Goal: Information Seeking & Learning: Learn about a topic

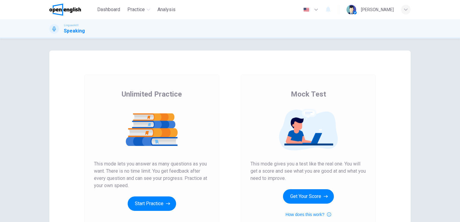
click at [350, 125] on img at bounding box center [308, 130] width 116 height 42
click at [296, 199] on button "Get Your Score" at bounding box center [308, 196] width 51 height 14
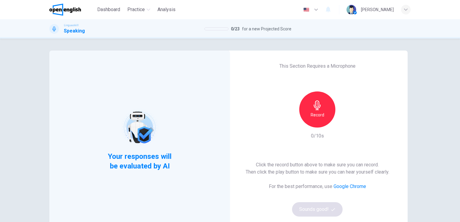
click at [305, 110] on div "Record" at bounding box center [317, 110] width 36 height 36
click at [316, 108] on icon "button" at bounding box center [317, 106] width 7 height 10
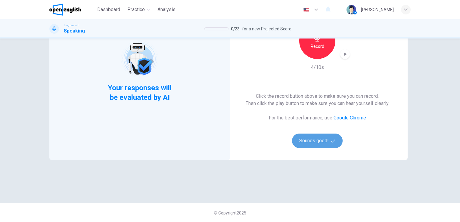
click at [318, 141] on button "Sounds good!" at bounding box center [317, 141] width 51 height 14
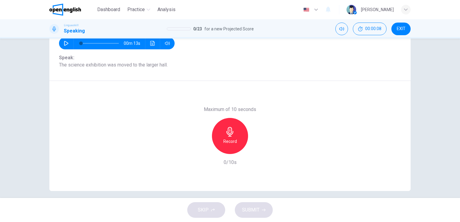
click at [456, 41] on div "Question 1 Part 2 - Reading aloud You will see 8 sentences on the screen. On a …" at bounding box center [230, 119] width 460 height 160
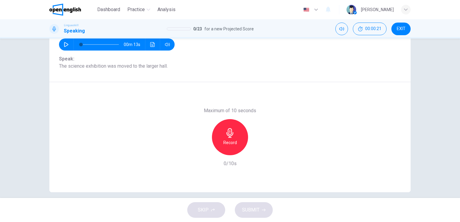
scroll to position [68, 0]
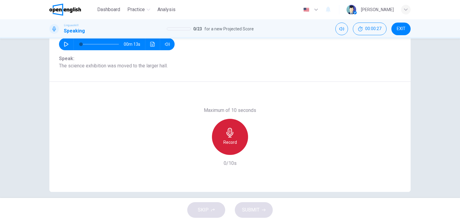
click at [230, 134] on icon "button" at bounding box center [229, 133] width 7 height 10
click at [232, 133] on icon "button" at bounding box center [230, 133] width 10 height 10
click at [228, 141] on h6 "Stop" at bounding box center [229, 142] width 9 height 7
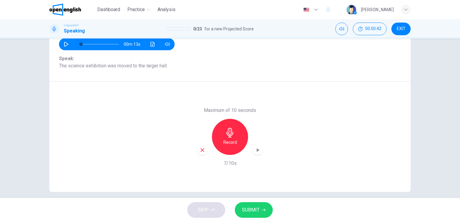
click at [255, 208] on span "SUBMIT" at bounding box center [250, 210] width 17 height 8
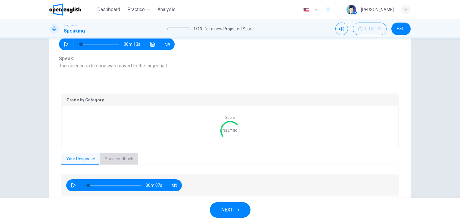
click at [112, 160] on button "Your Feedback" at bounding box center [119, 159] width 38 height 13
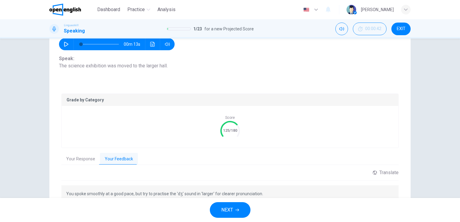
scroll to position [105, 0]
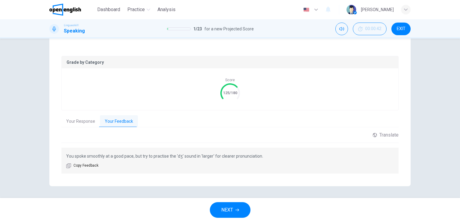
click at [231, 212] on span "NEXT" at bounding box center [227, 210] width 12 height 8
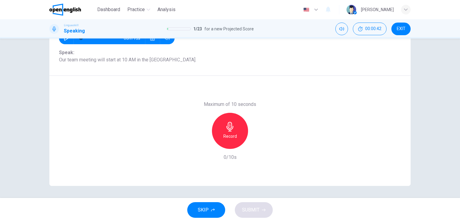
scroll to position [73, 0]
click at [228, 127] on icon "button" at bounding box center [230, 127] width 10 height 10
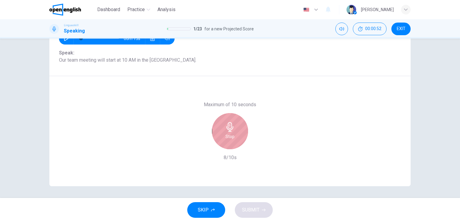
click at [228, 127] on icon "button" at bounding box center [230, 127] width 10 height 10
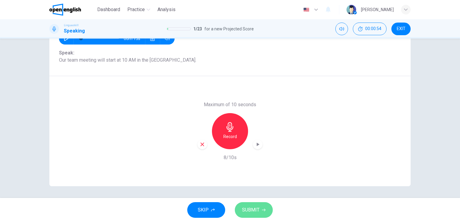
click at [254, 211] on span "SUBMIT" at bounding box center [250, 210] width 17 height 8
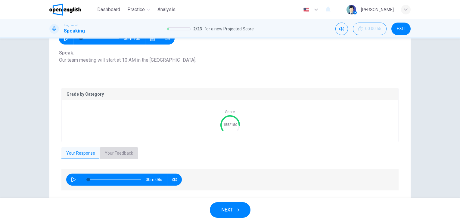
click at [117, 154] on button "Your Feedback" at bounding box center [119, 153] width 38 height 13
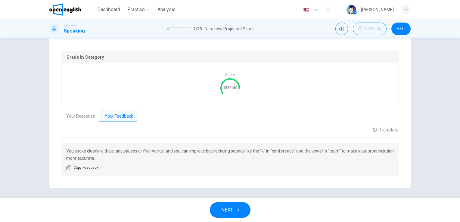
scroll to position [113, 0]
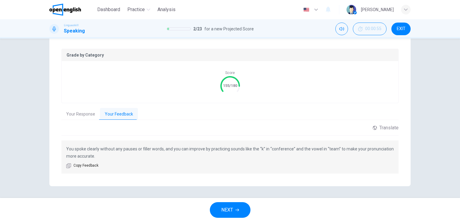
click at [227, 209] on span "NEXT" at bounding box center [227, 210] width 12 height 8
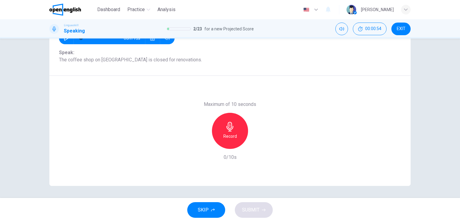
scroll to position [73, 0]
click at [228, 126] on icon "button" at bounding box center [229, 127] width 7 height 10
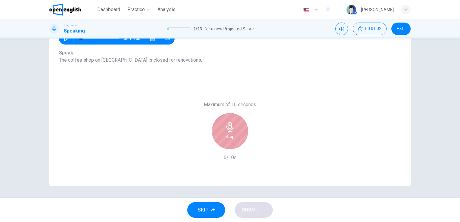
click at [228, 126] on icon "button" at bounding box center [229, 127] width 7 height 10
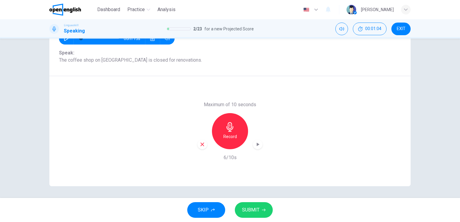
click at [257, 218] on div "SKIP SUBMIT" at bounding box center [230, 210] width 460 height 24
click at [257, 216] on button "SUBMIT" at bounding box center [254, 210] width 38 height 16
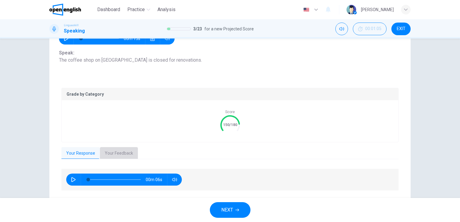
click at [114, 151] on button "Your Feedback" at bounding box center [119, 153] width 38 height 13
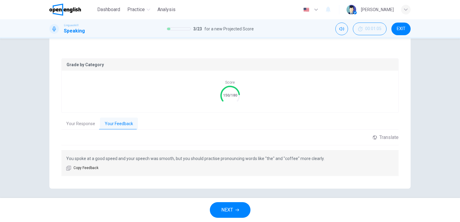
scroll to position [105, 0]
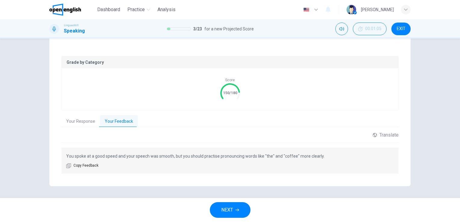
click at [236, 212] on icon "button" at bounding box center [237, 210] width 4 height 4
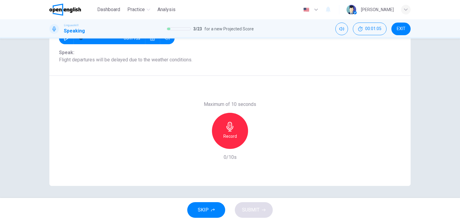
scroll to position [73, 0]
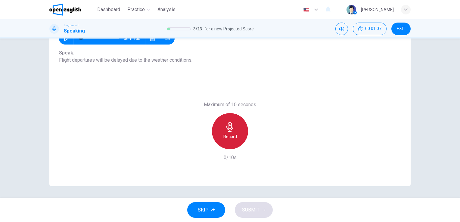
click at [227, 129] on icon "button" at bounding box center [230, 127] width 10 height 10
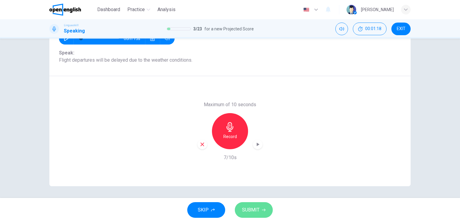
click at [254, 213] on span "SUBMIT" at bounding box center [250, 210] width 17 height 8
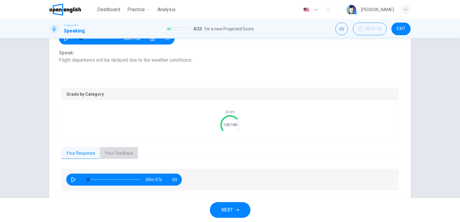
click at [114, 154] on button "Your Feedback" at bounding box center [119, 153] width 38 height 13
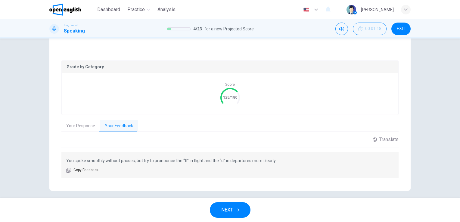
scroll to position [105, 0]
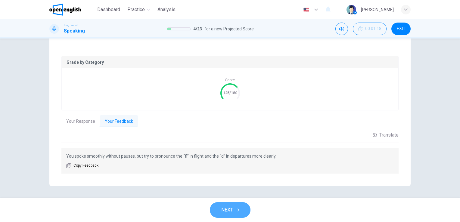
click at [236, 206] on button "NEXT" at bounding box center [230, 210] width 41 height 16
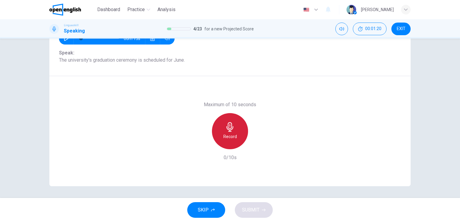
click at [232, 127] on icon "button" at bounding box center [230, 127] width 10 height 10
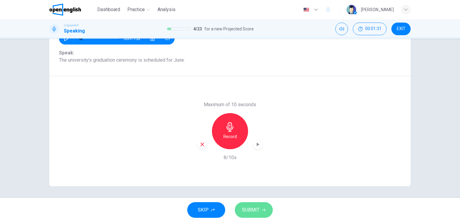
click at [248, 209] on span "SUBMIT" at bounding box center [250, 210] width 17 height 8
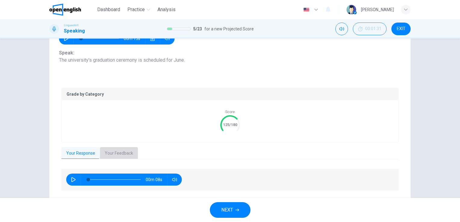
click at [123, 149] on button "Your Feedback" at bounding box center [119, 153] width 38 height 13
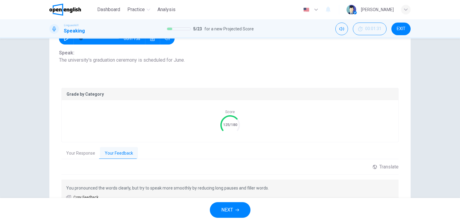
scroll to position [105, 0]
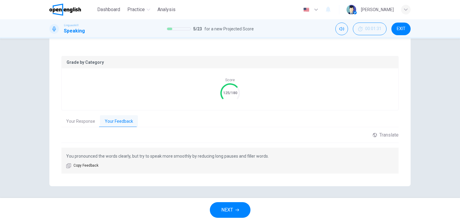
click at [236, 208] on button "NEXT" at bounding box center [230, 210] width 41 height 16
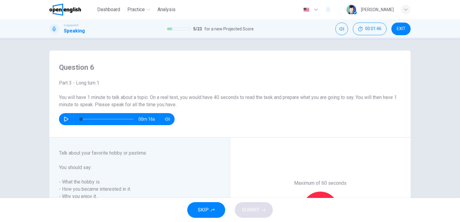
scroll to position [96, 0]
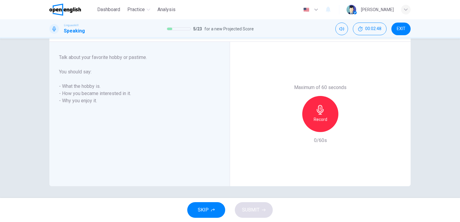
click at [321, 110] on icon "button" at bounding box center [320, 110] width 10 height 10
click at [259, 205] on button "SUBMIT" at bounding box center [254, 210] width 38 height 16
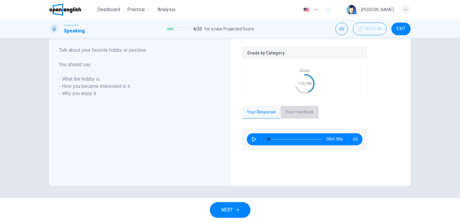
click at [300, 119] on button "Your Feedback" at bounding box center [300, 112] width 38 height 13
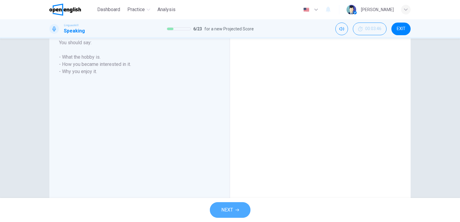
click at [225, 209] on span "NEXT" at bounding box center [227, 210] width 12 height 8
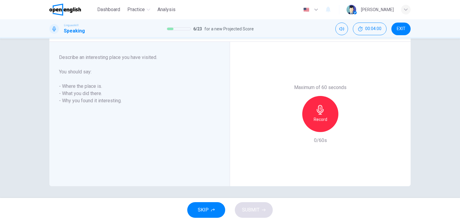
click at [317, 110] on icon "button" at bounding box center [320, 110] width 7 height 10
click at [261, 217] on button "SUBMIT" at bounding box center [254, 210] width 38 height 16
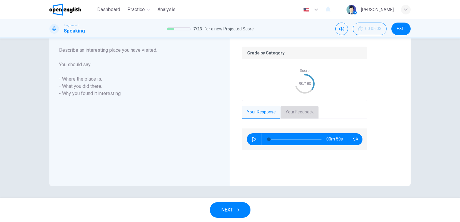
click at [294, 119] on button "Your Feedback" at bounding box center [300, 112] width 38 height 13
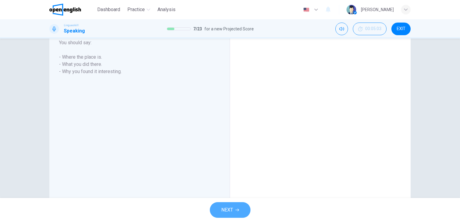
click at [233, 214] on button "NEXT" at bounding box center [230, 210] width 41 height 16
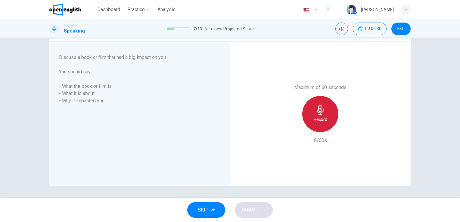
click at [320, 117] on h6 "Record" at bounding box center [321, 119] width 14 height 7
click at [320, 117] on h6 "Stop" at bounding box center [320, 119] width 9 height 7
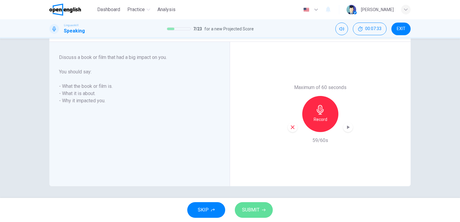
click at [255, 203] on button "SUBMIT" at bounding box center [254, 210] width 38 height 16
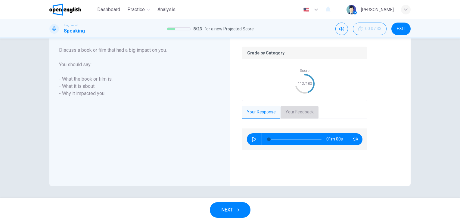
click at [296, 119] on button "Your Feedback" at bounding box center [300, 112] width 38 height 13
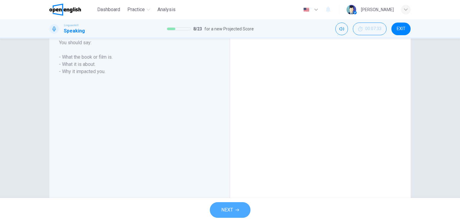
click at [225, 206] on span "NEXT" at bounding box center [227, 210] width 12 height 8
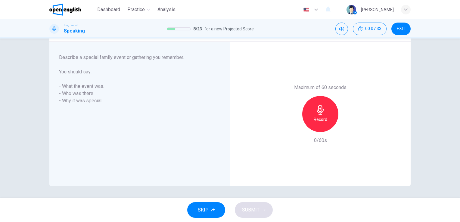
click at [225, 206] on div "SKIP SUBMIT" at bounding box center [230, 210] width 460 height 24
click at [110, 93] on h6 "- Who was there." at bounding box center [136, 93] width 154 height 7
click at [317, 110] on icon "button" at bounding box center [320, 110] width 7 height 10
click at [261, 210] on button "SUBMIT" at bounding box center [254, 210] width 38 height 16
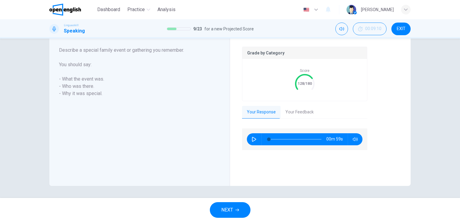
click at [303, 119] on button "Your Feedback" at bounding box center [300, 112] width 38 height 13
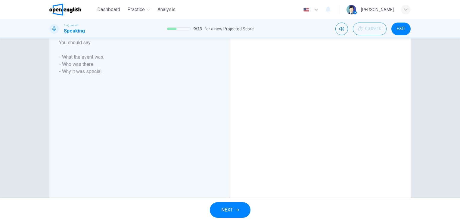
click at [234, 202] on div "NEXT" at bounding box center [230, 210] width 460 height 24
click at [231, 211] on span "NEXT" at bounding box center [227, 210] width 12 height 8
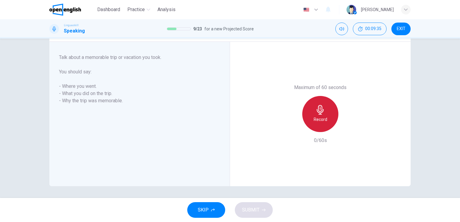
click at [318, 107] on icon "button" at bounding box center [320, 110] width 10 height 10
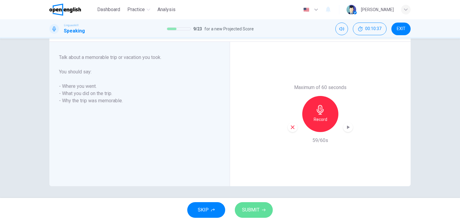
click at [258, 210] on span "SUBMIT" at bounding box center [250, 210] width 17 height 8
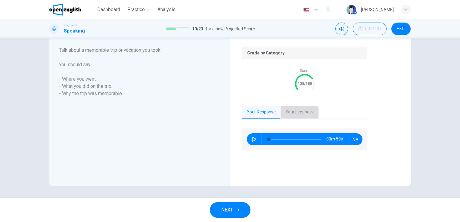
click at [284, 119] on button "Your Feedback" at bounding box center [300, 112] width 38 height 13
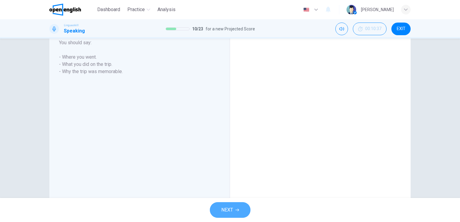
click at [231, 210] on span "NEXT" at bounding box center [227, 210] width 12 height 8
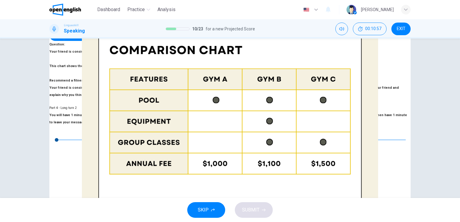
scroll to position [132, 0]
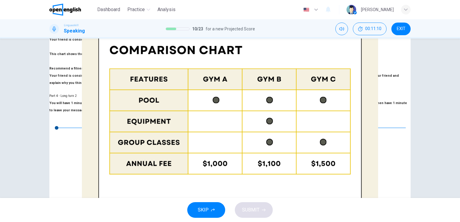
click at [251, 210] on span "SUBMIT" at bounding box center [250, 210] width 17 height 8
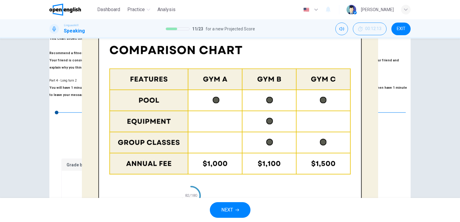
scroll to position [149, 0]
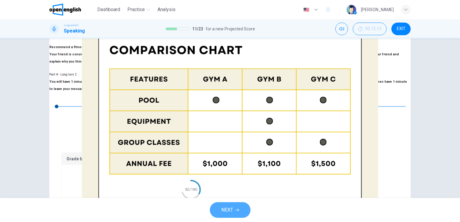
click at [236, 210] on icon "button" at bounding box center [237, 210] width 4 height 4
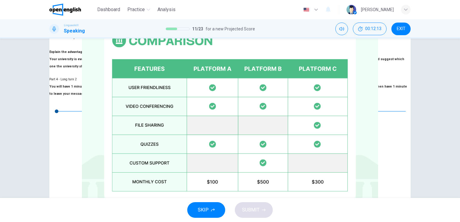
scroll to position [137, 0]
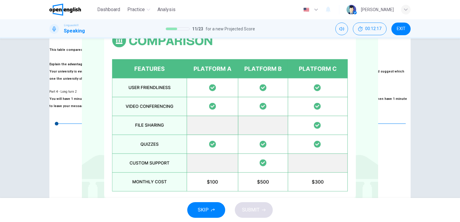
drag, startPoint x: 456, startPoint y: 120, endPoint x: 459, endPoint y: 70, distance: 50.0
click at [459, 70] on div "Question 12 Part 4 - Long turn 2 You will have 1 minute to leave a message for …" at bounding box center [230, 119] width 460 height 160
drag, startPoint x: 453, startPoint y: 115, endPoint x: 456, endPoint y: 60, distance: 54.8
click at [456, 60] on div "Question 12 Part 4 - Long turn 2 You will have 1 minute to leave a message for …" at bounding box center [230, 119] width 460 height 160
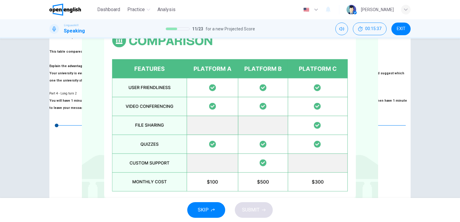
click at [254, 211] on span "SUBMIT" at bounding box center [250, 210] width 17 height 8
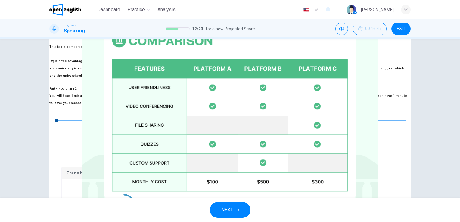
scroll to position [147, 0]
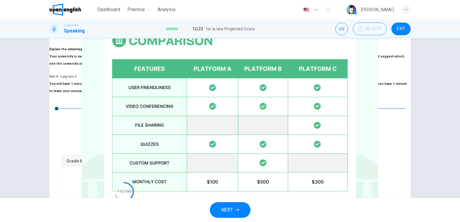
click at [138, 214] on button "Your Feedback" at bounding box center [119, 220] width 38 height 13
click at [230, 209] on span "NEXT" at bounding box center [227, 210] width 12 height 8
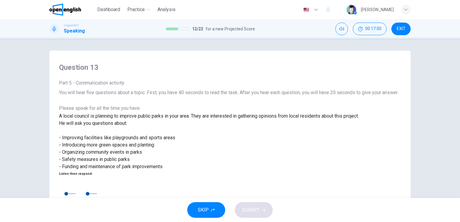
scroll to position [103, 0]
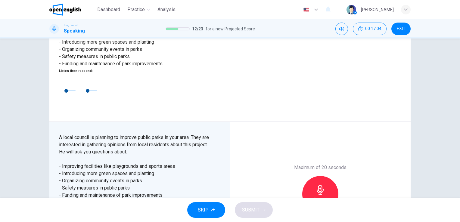
click at [64, 209] on icon "button" at bounding box center [63, 211] width 5 height 5
click at [317, 185] on icon "button" at bounding box center [320, 190] width 10 height 10
click at [250, 215] on button "SUBMIT" at bounding box center [254, 210] width 38 height 16
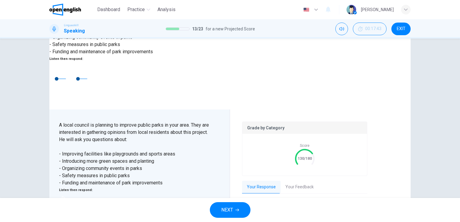
click at [294, 181] on button "Your Feedback" at bounding box center [300, 187] width 38 height 13
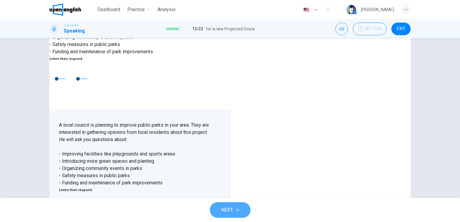
click at [237, 212] on icon "button" at bounding box center [237, 210] width 4 height 4
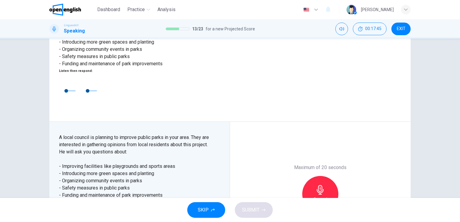
click at [63, 209] on icon "button" at bounding box center [64, 211] width 4 height 5
click at [319, 185] on icon "button" at bounding box center [320, 190] width 7 height 10
click at [290, 205] on icon "button" at bounding box center [292, 207] width 5 height 5
click at [318, 185] on icon "button" at bounding box center [320, 190] width 7 height 10
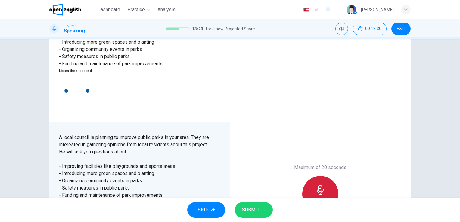
click at [318, 185] on icon "button" at bounding box center [320, 190] width 7 height 10
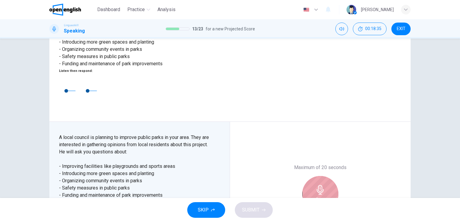
click at [314, 176] on div "Stop" at bounding box center [320, 194] width 36 height 36
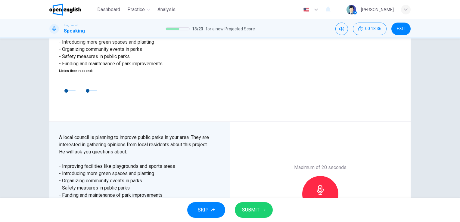
click at [290, 205] on icon "button" at bounding box center [292, 207] width 5 height 5
click at [63, 209] on icon "button" at bounding box center [64, 211] width 4 height 5
click at [320, 185] on icon "button" at bounding box center [320, 190] width 10 height 10
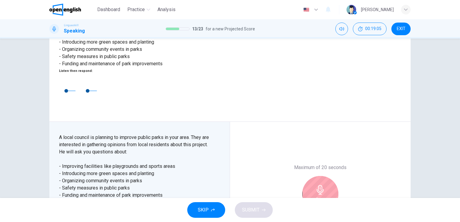
click at [320, 185] on icon "button" at bounding box center [320, 190] width 10 height 10
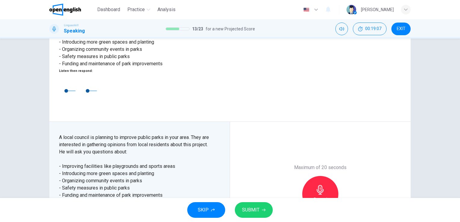
click at [247, 209] on span "SUBMIT" at bounding box center [250, 210] width 17 height 8
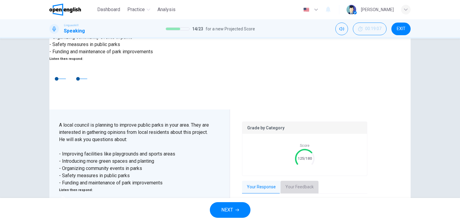
click at [300, 181] on button "Your Feedback" at bounding box center [300, 187] width 38 height 13
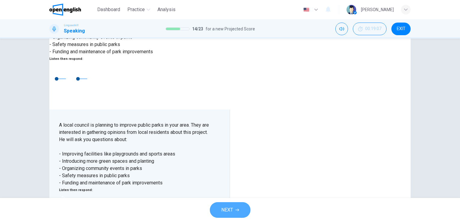
click at [232, 209] on span "NEXT" at bounding box center [227, 210] width 12 height 8
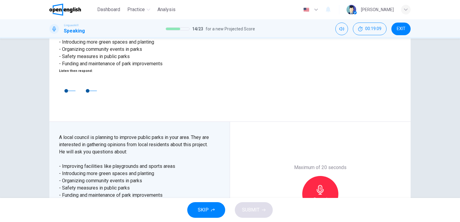
click at [67, 206] on button "button" at bounding box center [64, 211] width 10 height 10
click at [64, 209] on icon "button" at bounding box center [64, 211] width 4 height 5
click at [318, 185] on icon "button" at bounding box center [320, 190] width 10 height 10
click at [247, 216] on button "SUBMIT" at bounding box center [254, 210] width 38 height 16
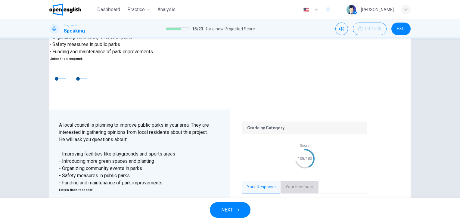
click at [290, 181] on button "Your Feedback" at bounding box center [300, 187] width 38 height 13
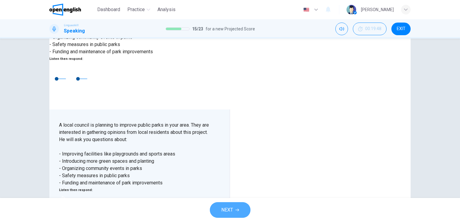
click at [226, 214] on button "NEXT" at bounding box center [230, 210] width 41 height 16
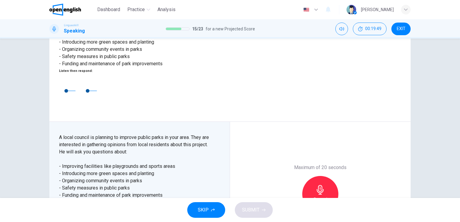
click at [62, 209] on icon "button" at bounding box center [63, 211] width 5 height 5
click at [62, 206] on button "button" at bounding box center [64, 211] width 10 height 10
click at [324, 196] on h6 "Record" at bounding box center [321, 199] width 14 height 7
click at [324, 176] on div "Stop" at bounding box center [320, 194] width 36 height 36
click at [288, 203] on div "button" at bounding box center [293, 208] width 10 height 10
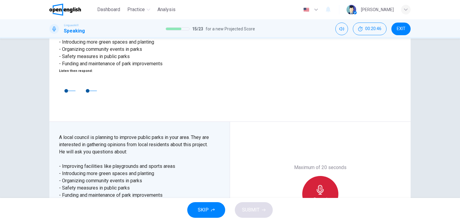
click at [321, 185] on icon "button" at bounding box center [320, 190] width 10 height 10
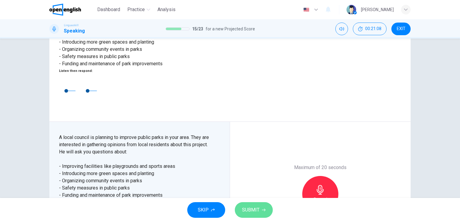
click at [245, 207] on span "SUBMIT" at bounding box center [250, 210] width 17 height 8
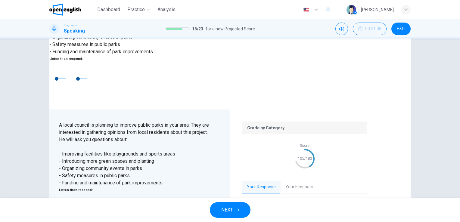
click at [297, 181] on button "Your Feedback" at bounding box center [300, 187] width 38 height 13
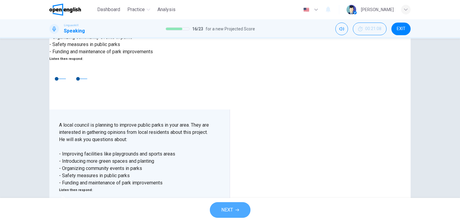
click at [227, 210] on span "NEXT" at bounding box center [227, 210] width 12 height 8
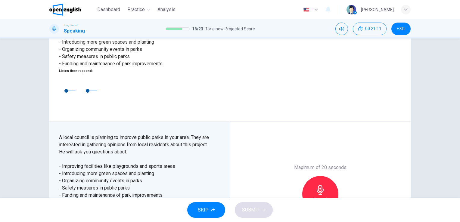
click at [64, 209] on icon "button" at bounding box center [63, 211] width 5 height 5
type input "*"
click at [318, 185] on icon "button" at bounding box center [320, 190] width 10 height 10
click at [247, 210] on span "SUBMIT" at bounding box center [250, 210] width 17 height 8
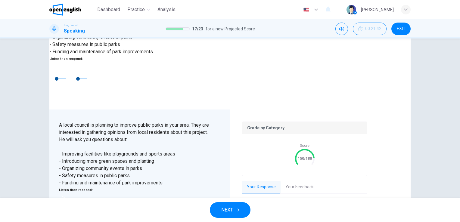
click at [300, 181] on button "Your Feedback" at bounding box center [300, 187] width 38 height 13
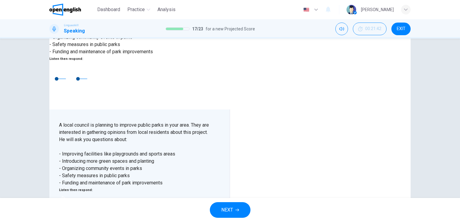
click at [229, 210] on span "NEXT" at bounding box center [227, 210] width 12 height 8
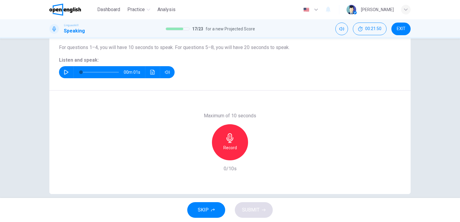
scroll to position [67, 0]
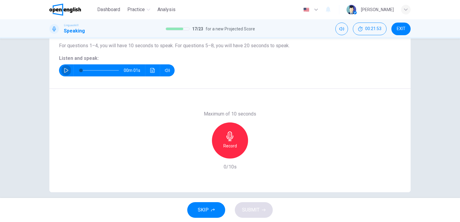
click at [64, 68] on icon "button" at bounding box center [66, 70] width 4 height 5
click at [226, 135] on icon "button" at bounding box center [229, 137] width 7 height 10
drag, startPoint x: 226, startPoint y: 135, endPoint x: 222, endPoint y: 134, distance: 4.9
click at [222, 134] on div "Stop" at bounding box center [230, 141] width 36 height 36
click at [248, 214] on span "SUBMIT" at bounding box center [250, 210] width 17 height 8
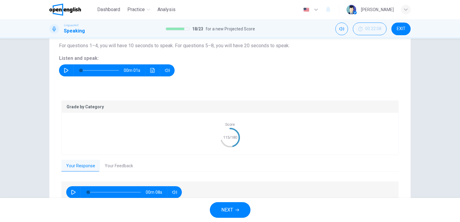
click at [117, 167] on button "Your Feedback" at bounding box center [119, 166] width 38 height 13
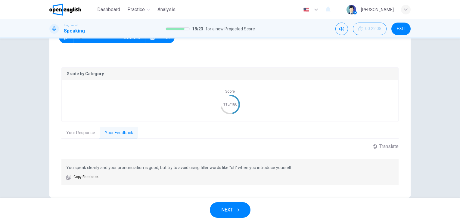
scroll to position [110, 0]
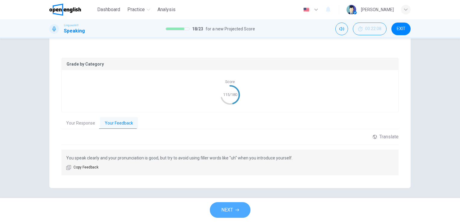
click at [221, 215] on button "NEXT" at bounding box center [230, 210] width 41 height 16
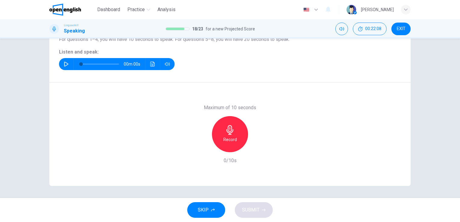
scroll to position [73, 0]
click at [65, 68] on button "button" at bounding box center [66, 64] width 10 height 12
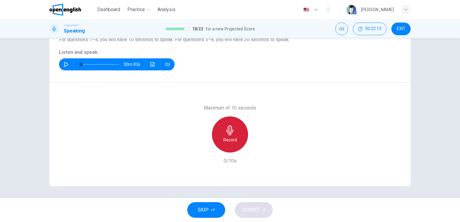
click at [226, 131] on icon "button" at bounding box center [229, 131] width 7 height 10
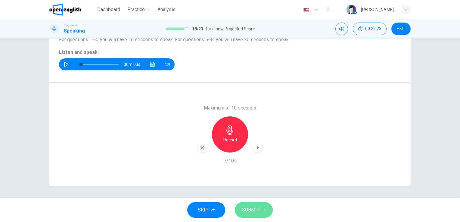
click at [256, 208] on span "SUBMIT" at bounding box center [250, 210] width 17 height 8
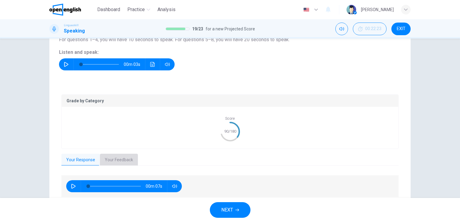
click at [127, 159] on button "Your Feedback" at bounding box center [119, 160] width 38 height 13
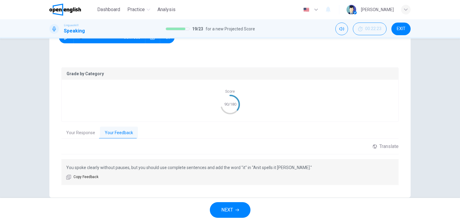
scroll to position [100, 0]
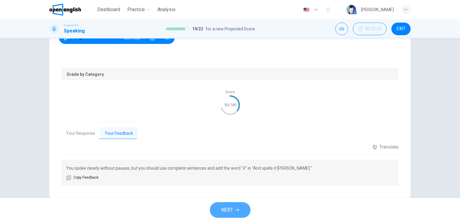
click at [228, 208] on span "NEXT" at bounding box center [227, 210] width 12 height 8
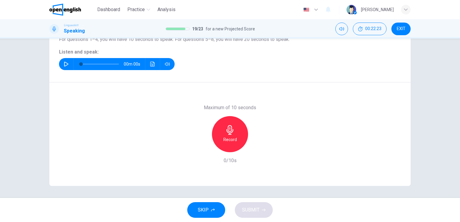
scroll to position [73, 0]
click at [61, 66] on button "button" at bounding box center [66, 64] width 10 height 12
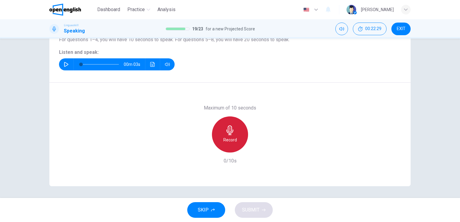
click at [229, 130] on icon "button" at bounding box center [230, 131] width 10 height 10
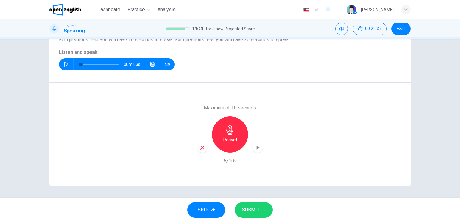
click at [263, 209] on icon "button" at bounding box center [264, 210] width 4 height 4
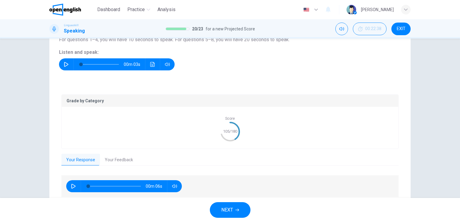
click at [113, 156] on button "Your Feedback" at bounding box center [119, 160] width 38 height 13
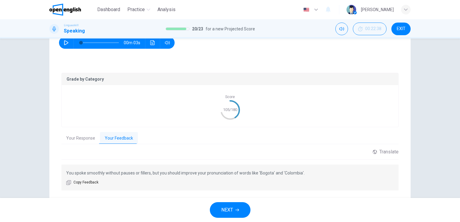
scroll to position [95, 0]
click at [229, 212] on span "NEXT" at bounding box center [227, 210] width 12 height 8
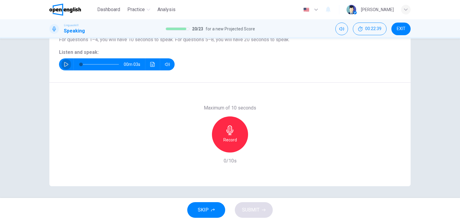
click at [65, 64] on icon "button" at bounding box center [66, 64] width 4 height 5
click at [225, 129] on icon "button" at bounding box center [230, 131] width 10 height 10
click at [240, 216] on button "SUBMIT" at bounding box center [254, 210] width 38 height 16
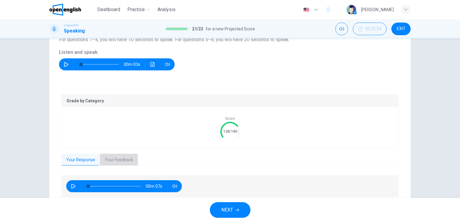
click at [114, 158] on button "Your Feedback" at bounding box center [119, 160] width 38 height 13
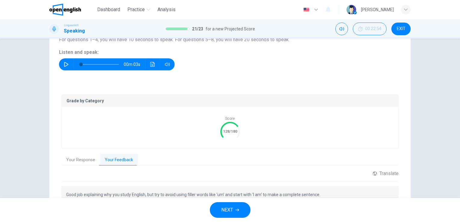
scroll to position [110, 0]
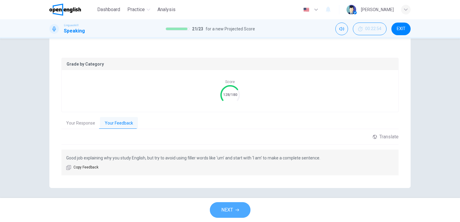
click at [244, 210] on button "NEXT" at bounding box center [230, 210] width 41 height 16
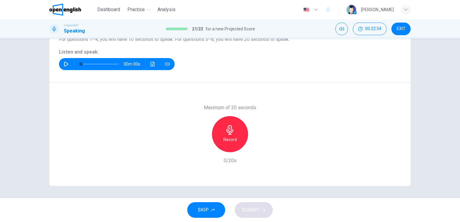
scroll to position [73, 0]
click at [64, 63] on icon "button" at bounding box center [66, 64] width 4 height 5
click at [234, 126] on div "Record" at bounding box center [230, 135] width 36 height 36
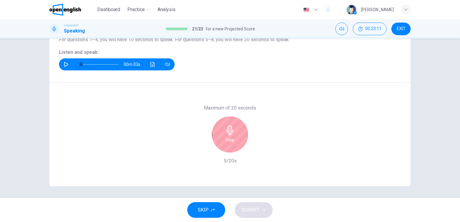
click at [234, 126] on div "Stop" at bounding box center [230, 135] width 36 height 36
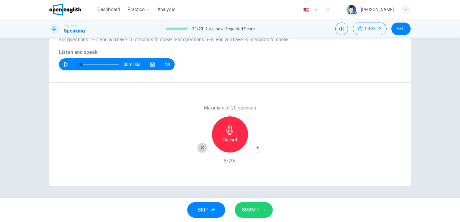
click at [201, 147] on icon "button" at bounding box center [202, 148] width 4 height 4
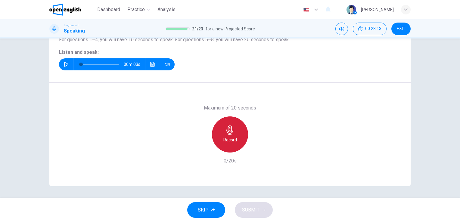
click at [233, 129] on icon "button" at bounding box center [230, 131] width 10 height 10
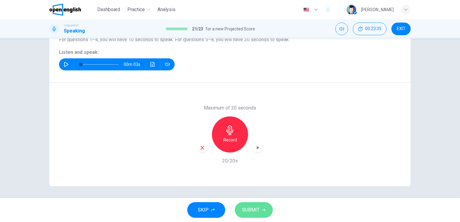
click at [262, 204] on button "SUBMIT" at bounding box center [254, 210] width 38 height 16
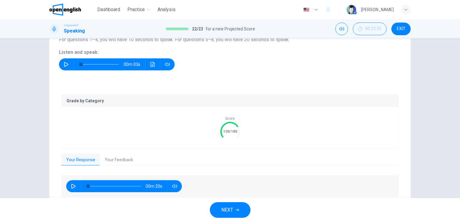
drag, startPoint x: 125, startPoint y: 166, endPoint x: 120, endPoint y: 160, distance: 7.7
click at [120, 160] on div "Grade by Category Score 130/180 Your Response Your Feedback 00m 20s Translate ​…" at bounding box center [229, 147] width 337 height 104
click at [120, 160] on button "Your Feedback" at bounding box center [119, 160] width 38 height 13
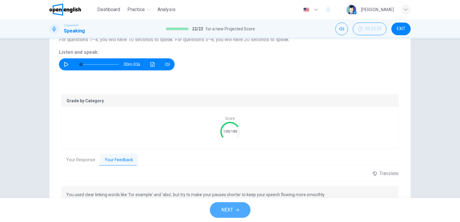
click at [232, 209] on span "NEXT" at bounding box center [227, 210] width 12 height 8
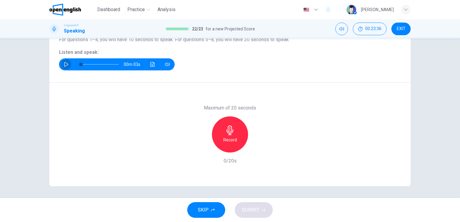
click at [66, 62] on icon "button" at bounding box center [66, 64] width 5 height 5
type input "*"
click at [225, 132] on icon "button" at bounding box center [230, 131] width 10 height 10
click at [253, 210] on span "SUBMIT" at bounding box center [250, 210] width 17 height 8
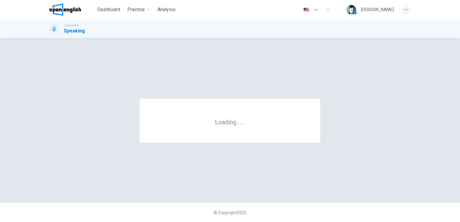
scroll to position [0, 0]
